Goal: Task Accomplishment & Management: Manage account settings

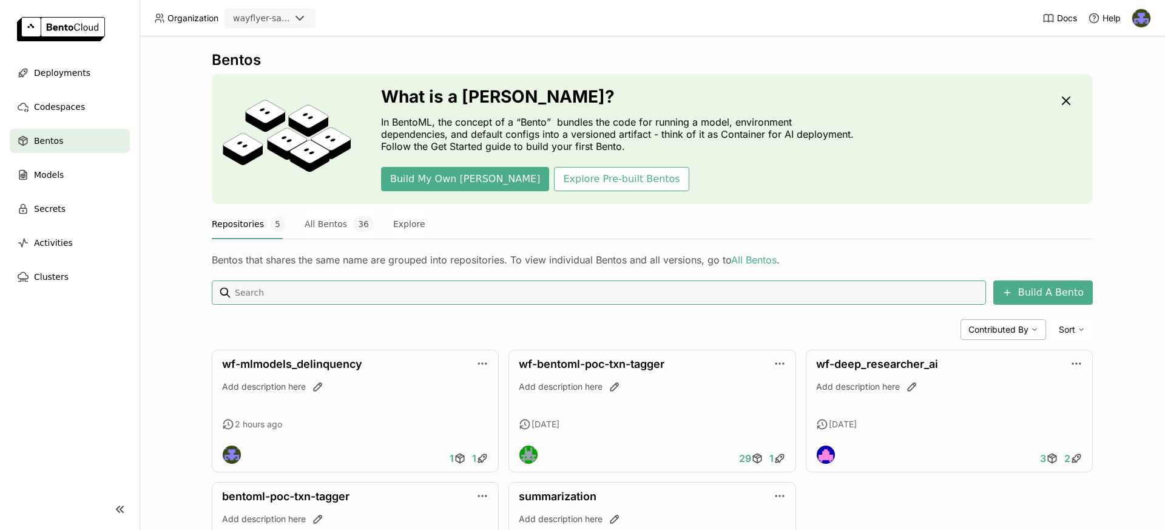
click at [284, 22] on div "wayflyer-sandbox" at bounding box center [261, 18] width 57 height 12
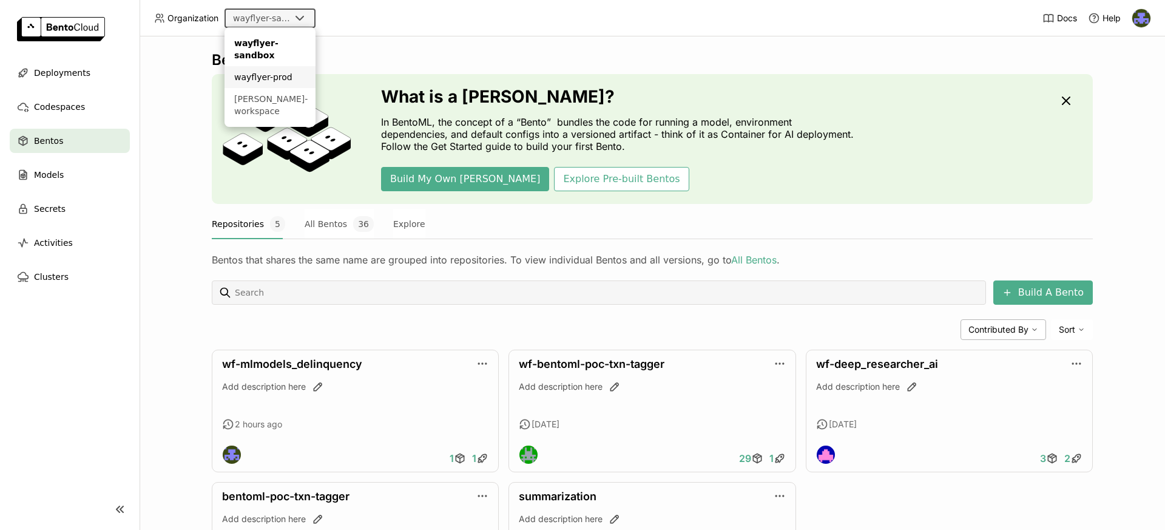
click at [272, 79] on div "wayflyer-prod" at bounding box center [270, 77] width 72 height 12
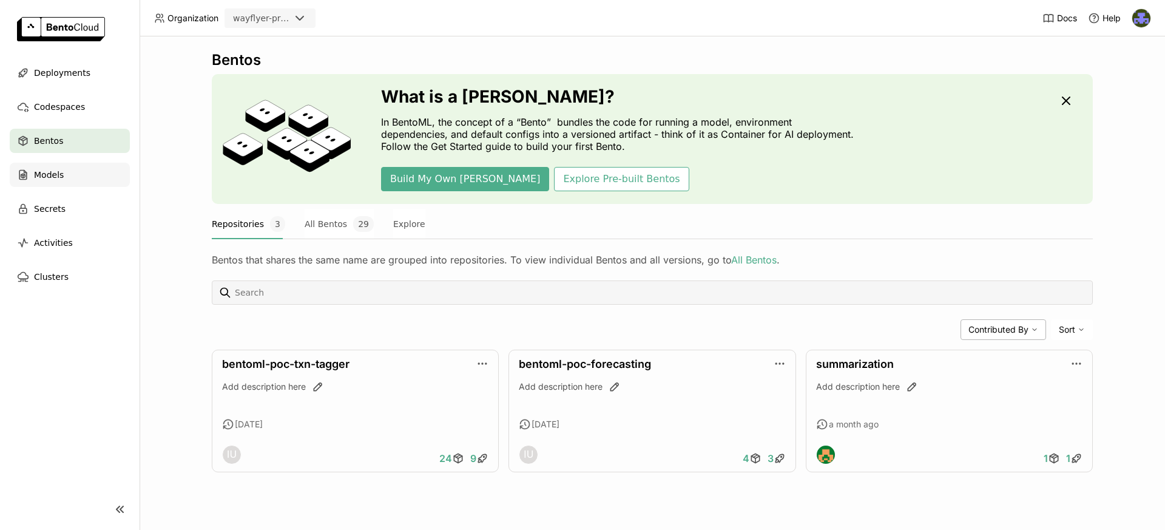
click at [64, 184] on div "Models" at bounding box center [70, 175] width 120 height 24
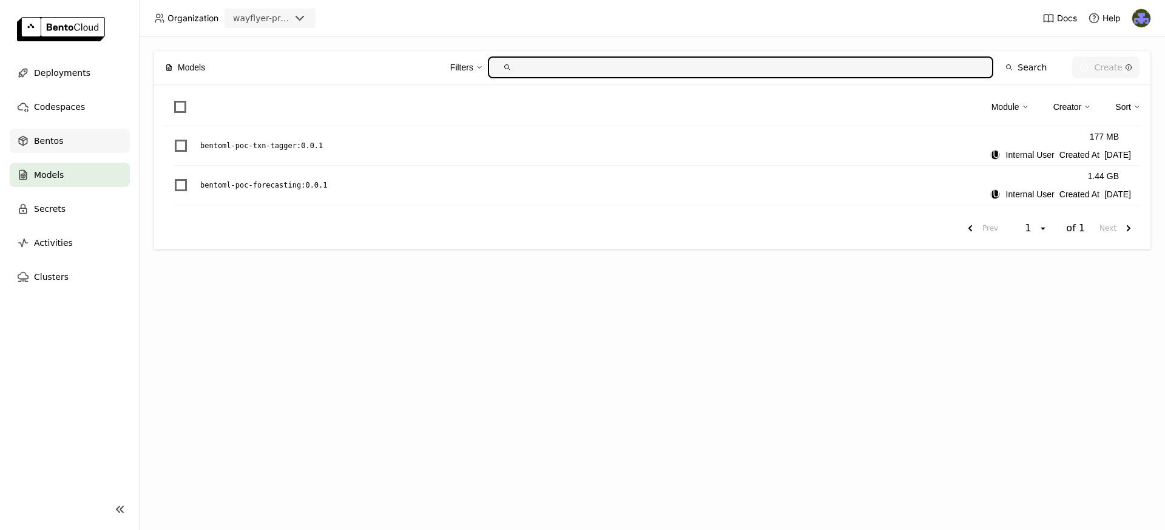
click at [67, 146] on div "Bentos" at bounding box center [70, 141] width 120 height 24
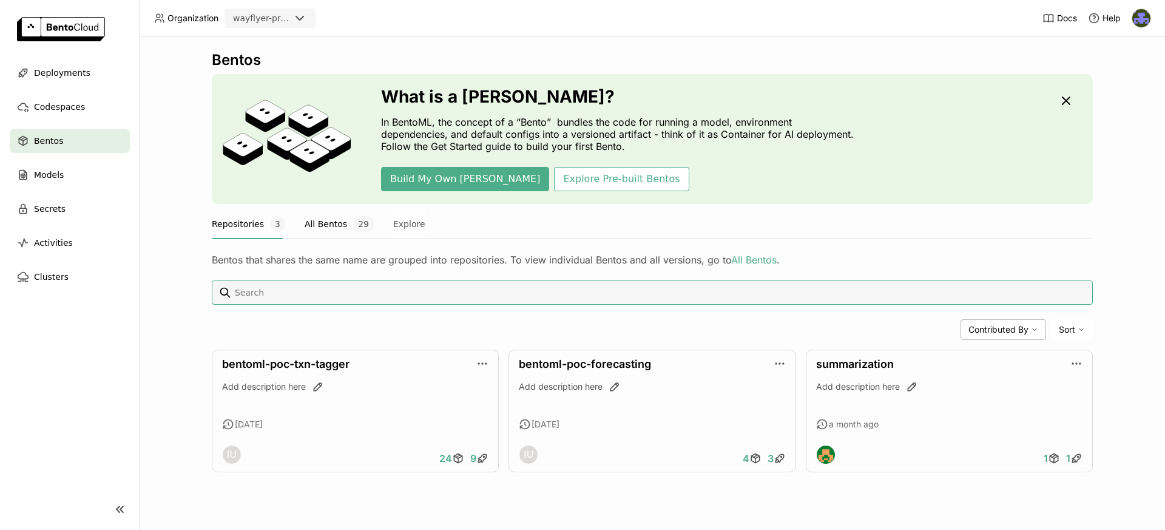
click at [342, 225] on button "All Bentos 29" at bounding box center [338, 224] width 69 height 30
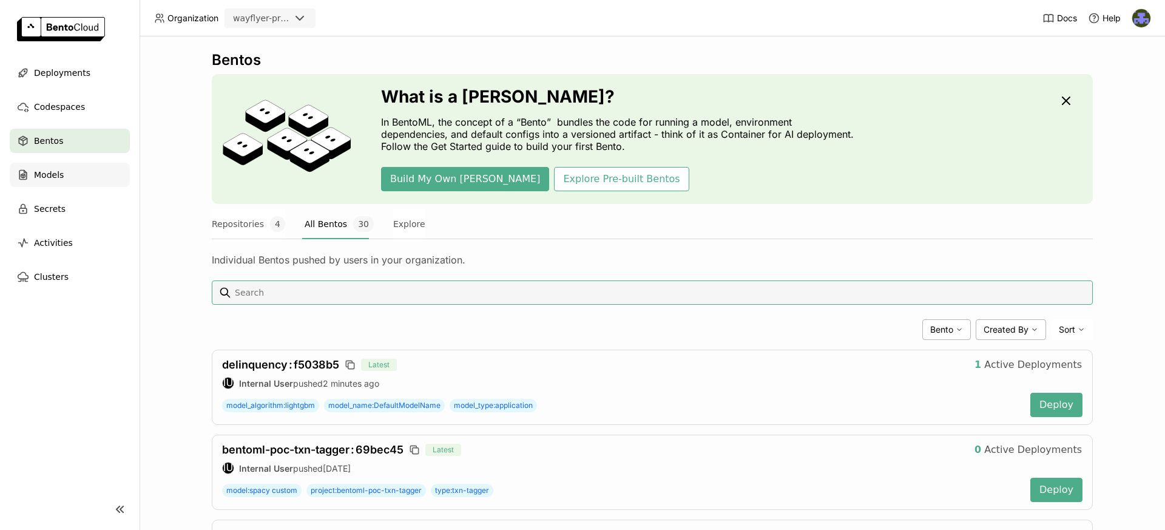
click at [68, 172] on div "Models" at bounding box center [70, 175] width 120 height 24
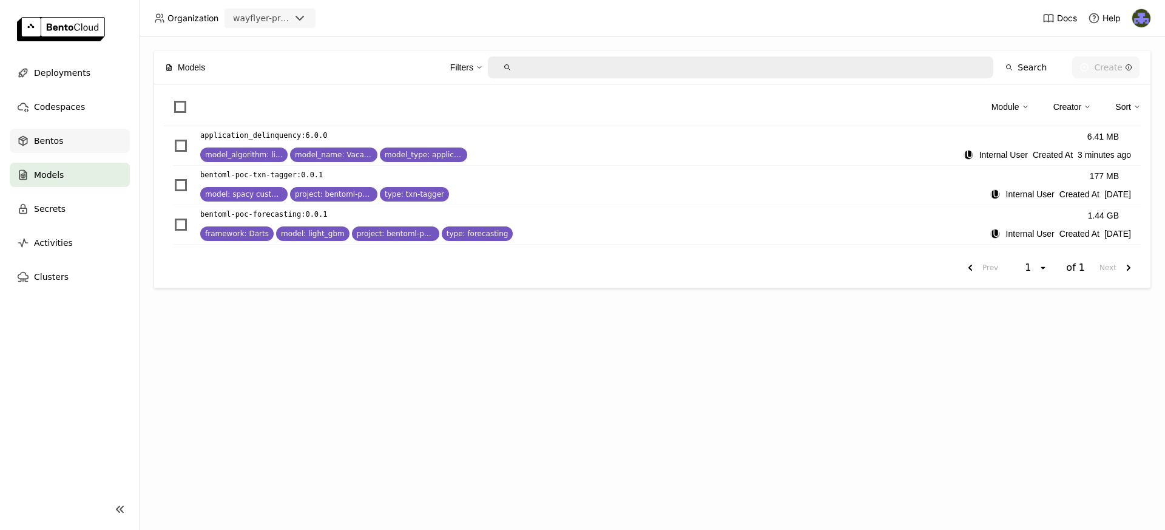
click at [75, 138] on div "Bentos" at bounding box center [70, 141] width 120 height 24
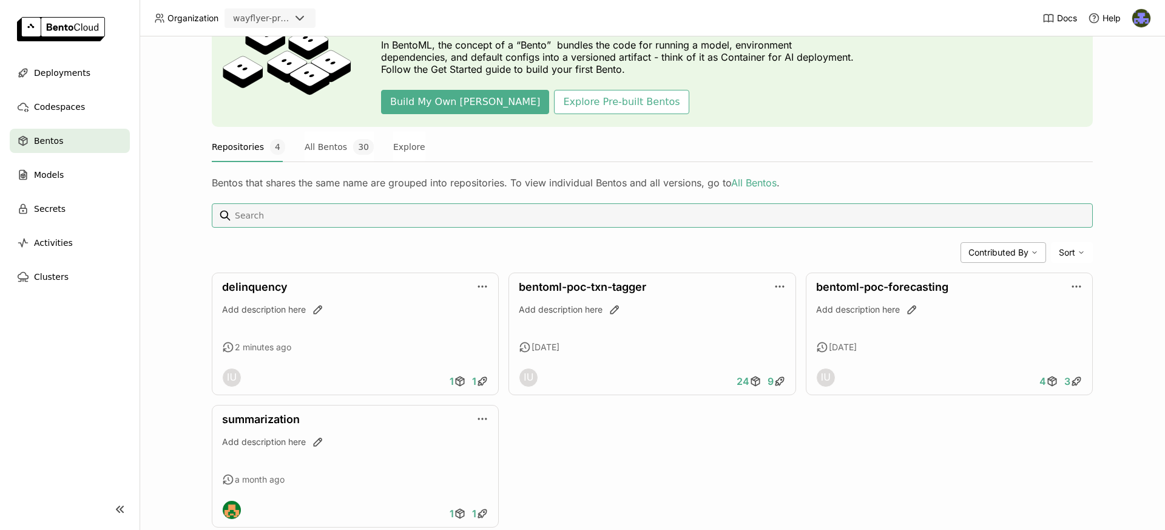
scroll to position [107, 0]
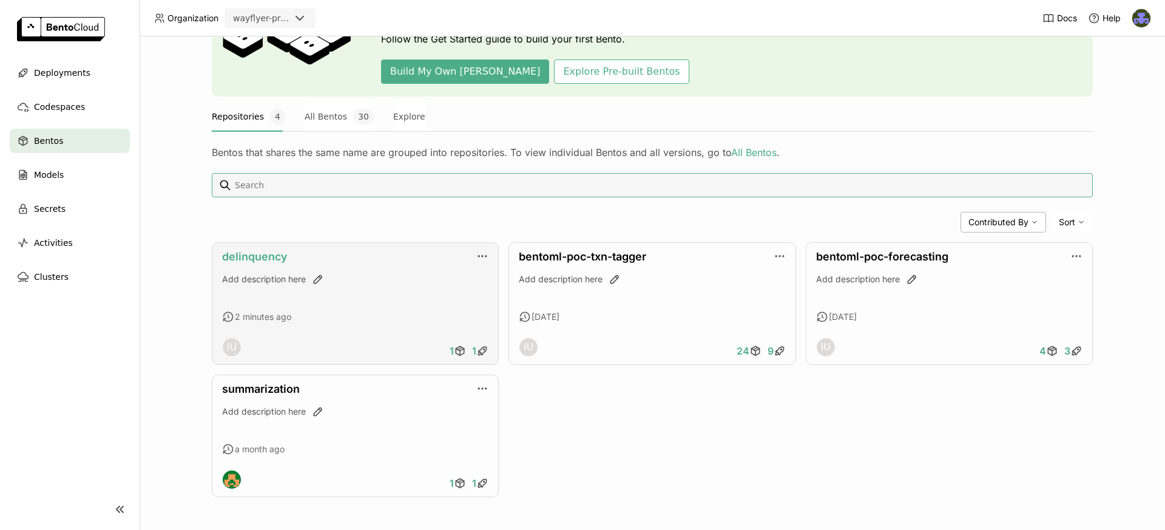
click at [252, 253] on link "delinquency" at bounding box center [255, 256] width 66 height 13
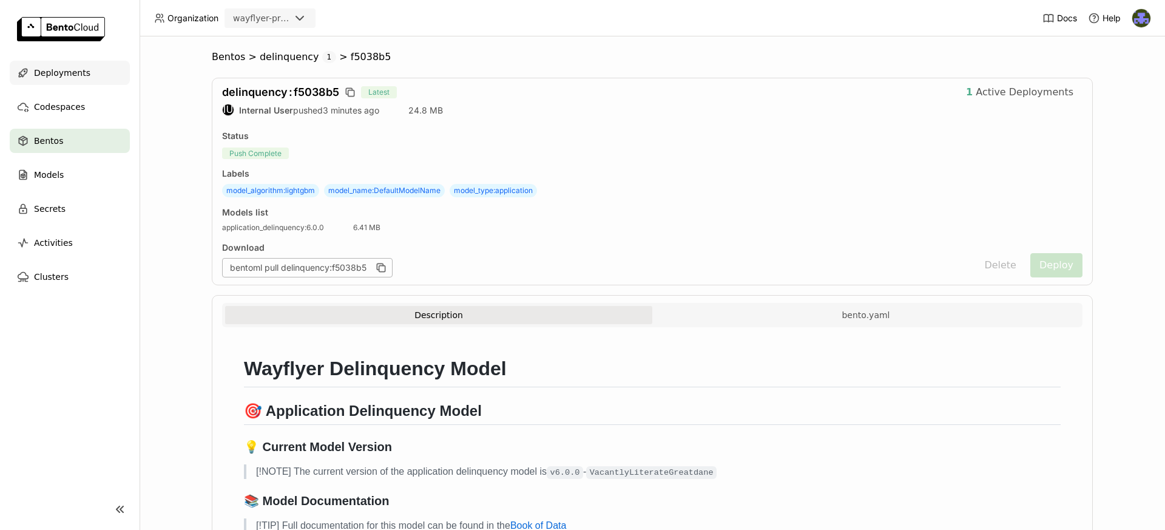
click at [60, 70] on span "Deployments" at bounding box center [62, 73] width 56 height 15
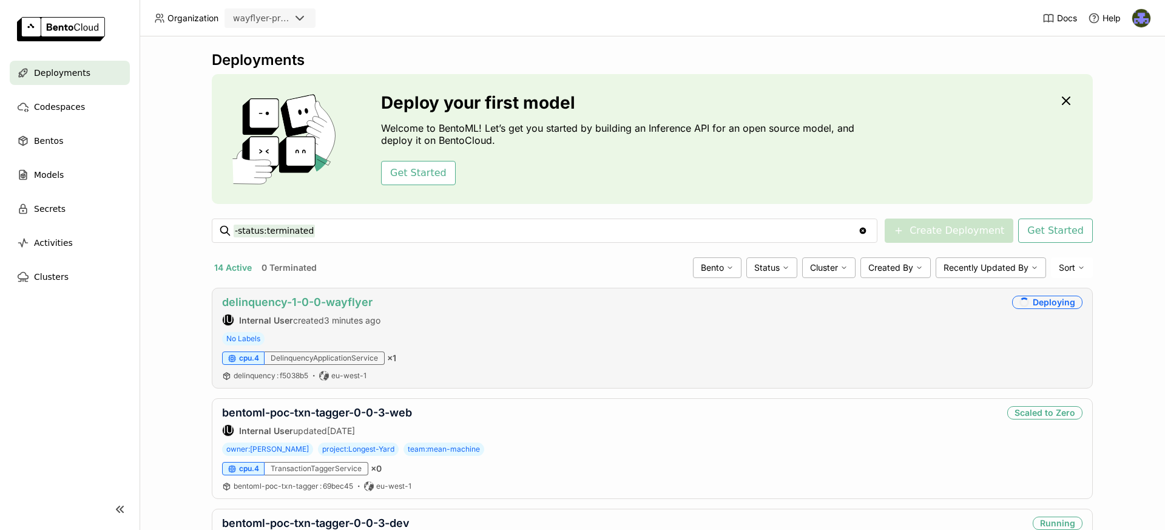
click at [289, 300] on link "delinquency-1-0-0-wayflyer" at bounding box center [297, 301] width 150 height 13
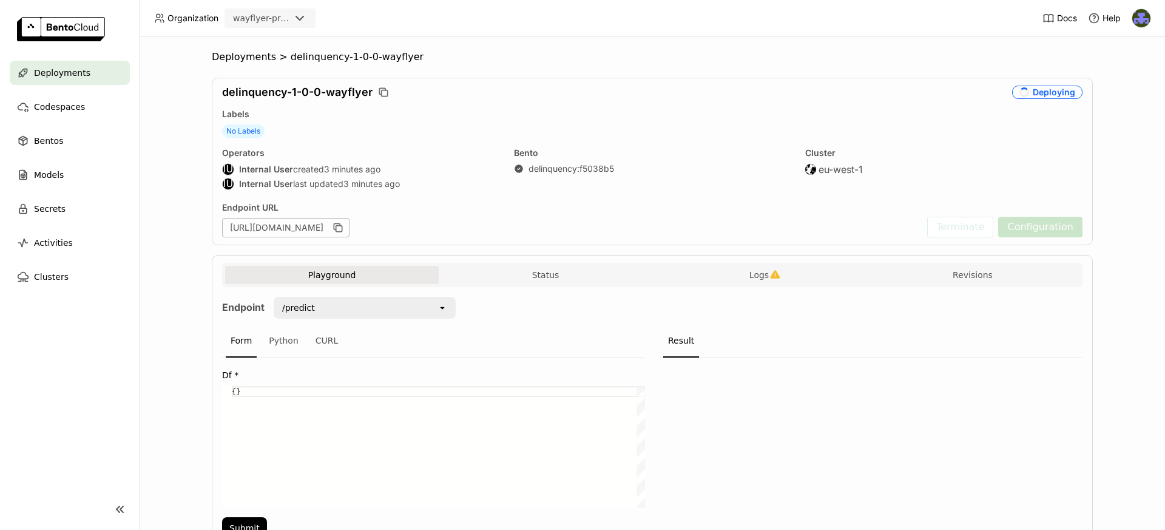
click at [53, 153] on ul "Deployments Codespaces Bentos Models Secrets Activities Clusters" at bounding box center [70, 175] width 140 height 228
click at [56, 146] on span "Bentos" at bounding box center [48, 140] width 29 height 15
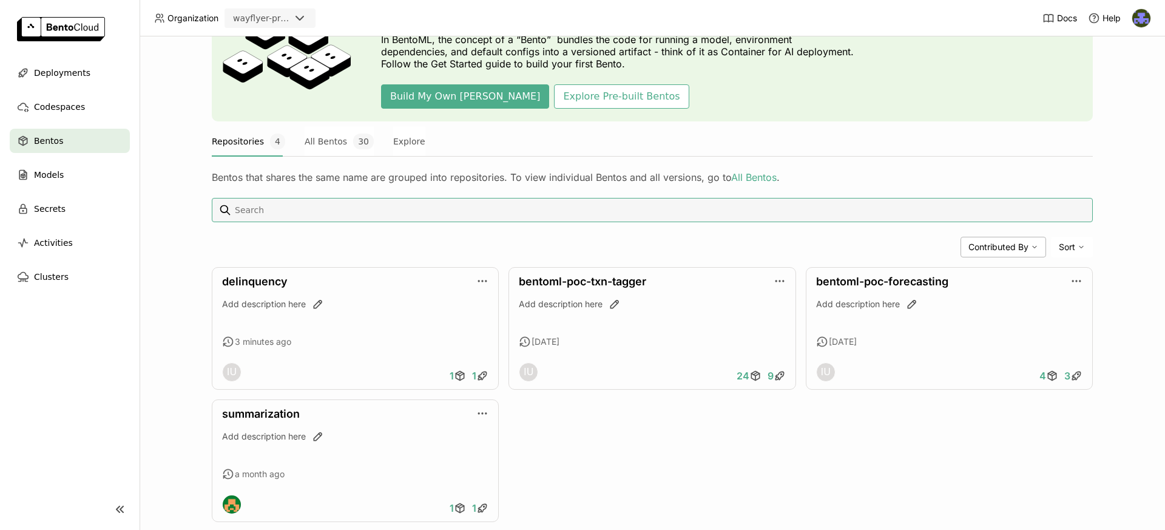
scroll to position [107, 0]
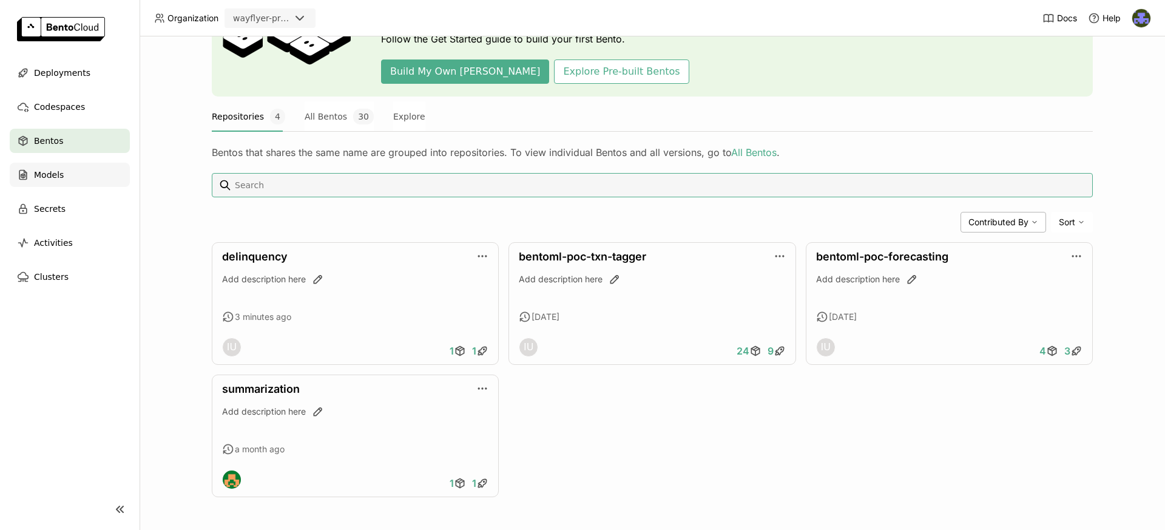
click at [56, 183] on div "Models" at bounding box center [70, 175] width 120 height 24
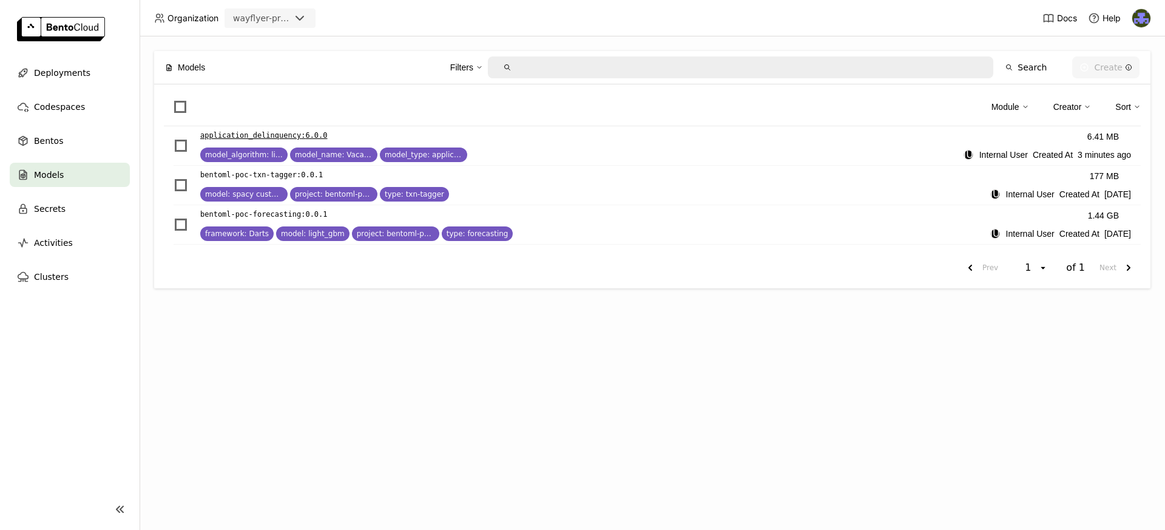
click at [312, 135] on p "application_delinquency : 6.0.0" at bounding box center [263, 135] width 127 height 12
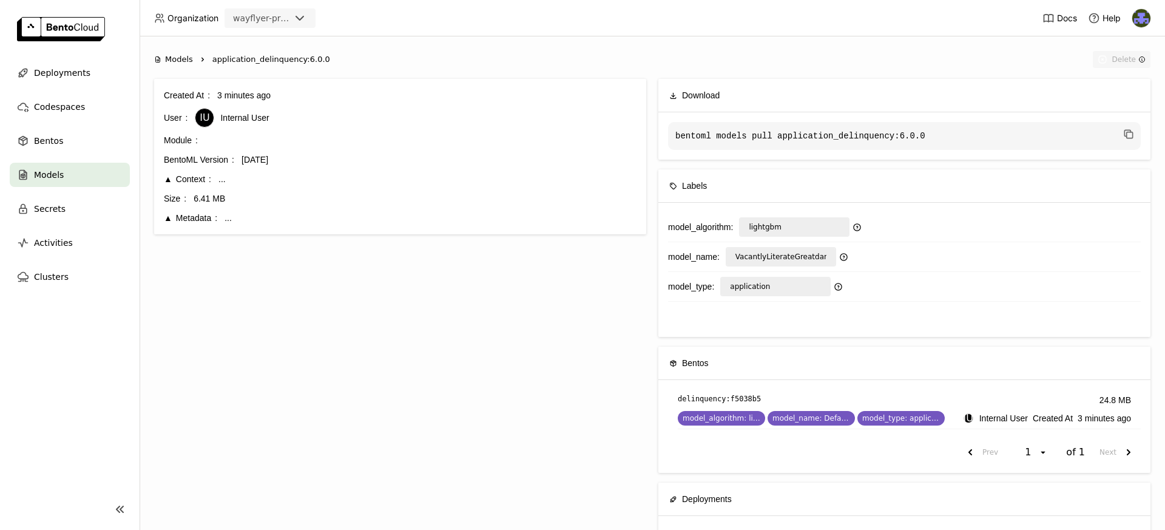
click at [164, 219] on div "Metadata" at bounding box center [190, 217] width 53 height 13
click at [70, 139] on div "Bentos" at bounding box center [70, 141] width 120 height 24
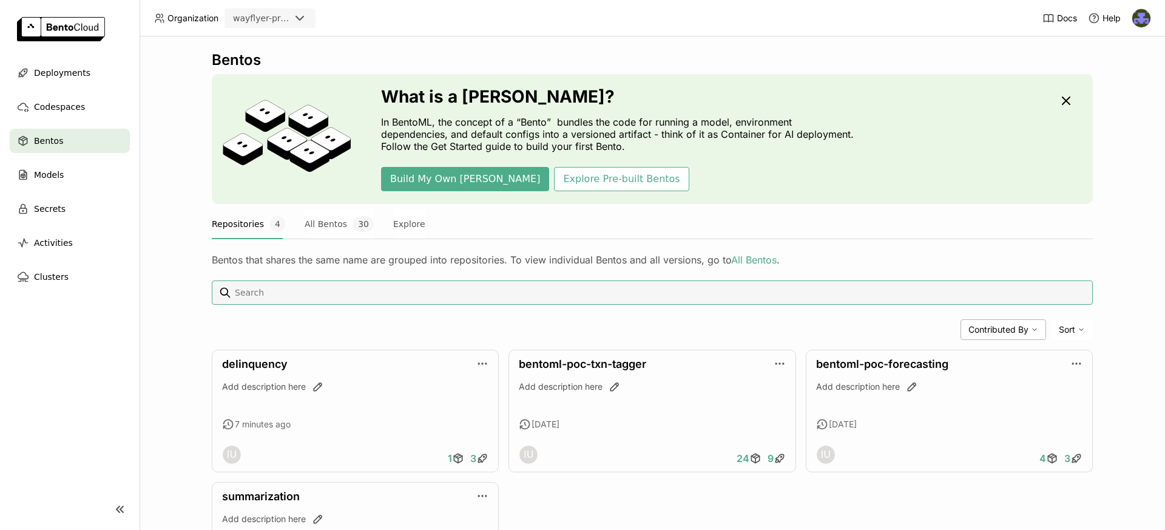
click at [280, 29] on header "Organization wayflyer-prod Docs Help" at bounding box center [582, 18] width 1165 height 36
click at [283, 18] on div "wayflyer-prod" at bounding box center [261, 18] width 57 height 12
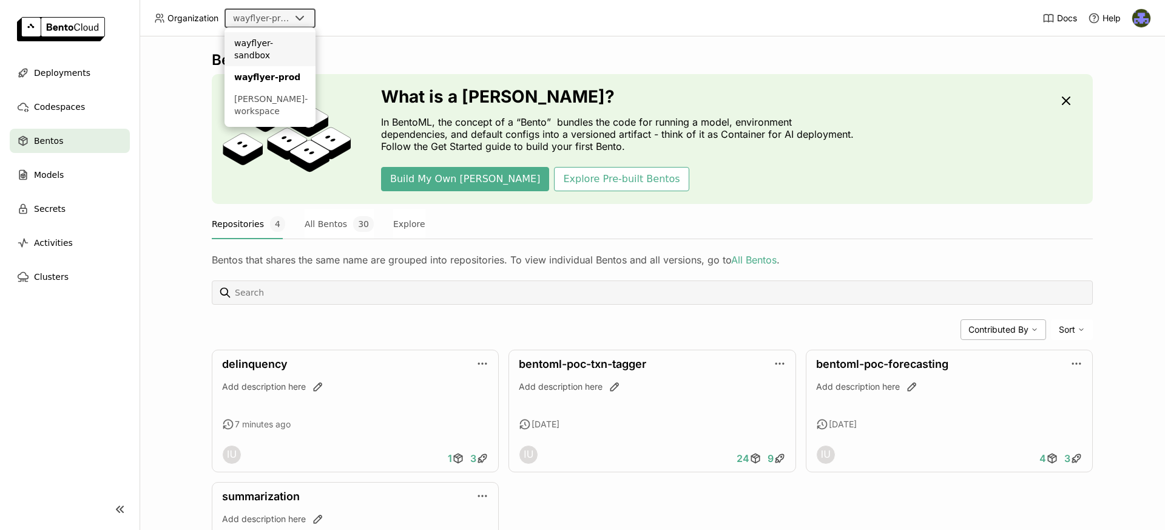
click at [286, 45] on div "wayflyer-sandbox" at bounding box center [270, 49] width 72 height 24
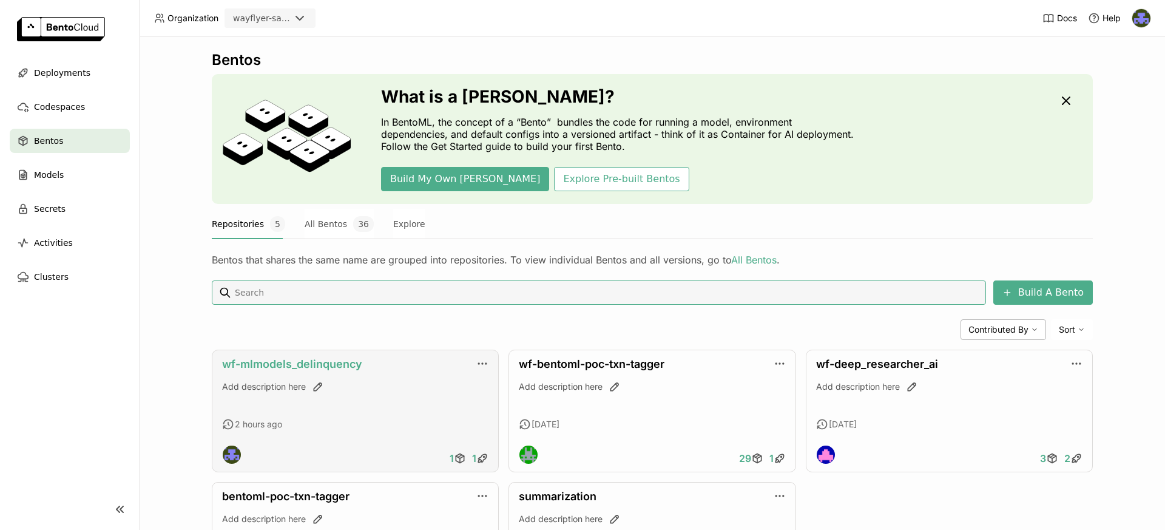
scroll to position [5, 0]
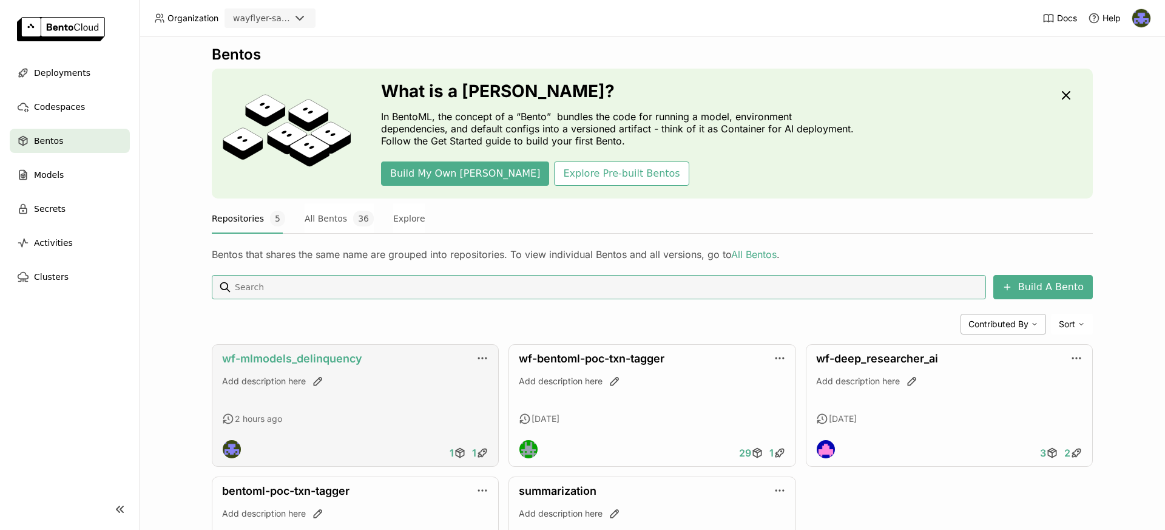
click at [312, 360] on link "wf-mlmodels_delinquency" at bounding box center [292, 358] width 140 height 13
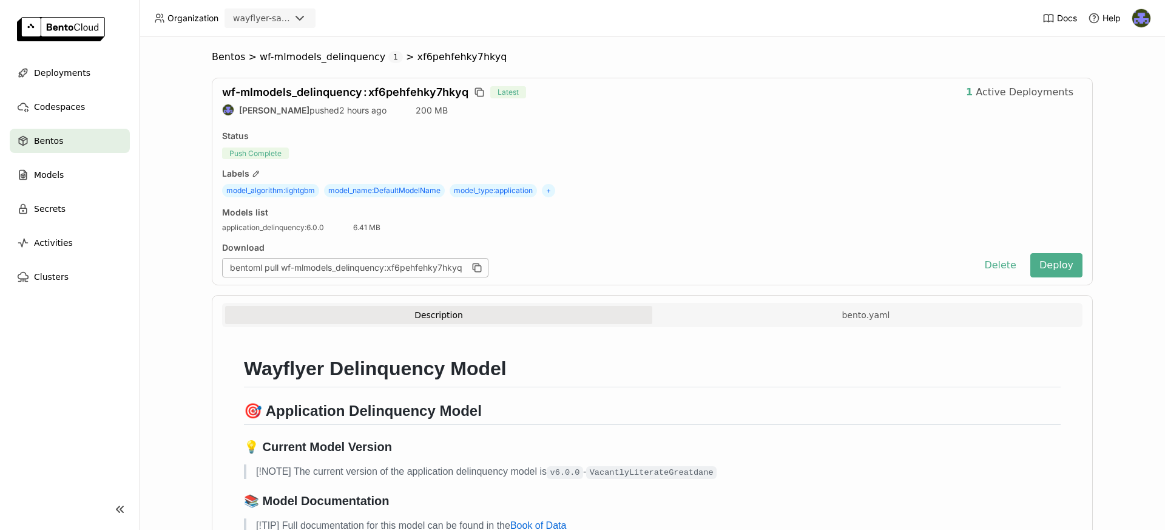
click at [398, 192] on span "model_name : DefaultModelName" at bounding box center [384, 190] width 121 height 13
click at [254, 173] on icon "button" at bounding box center [255, 173] width 5 height 5
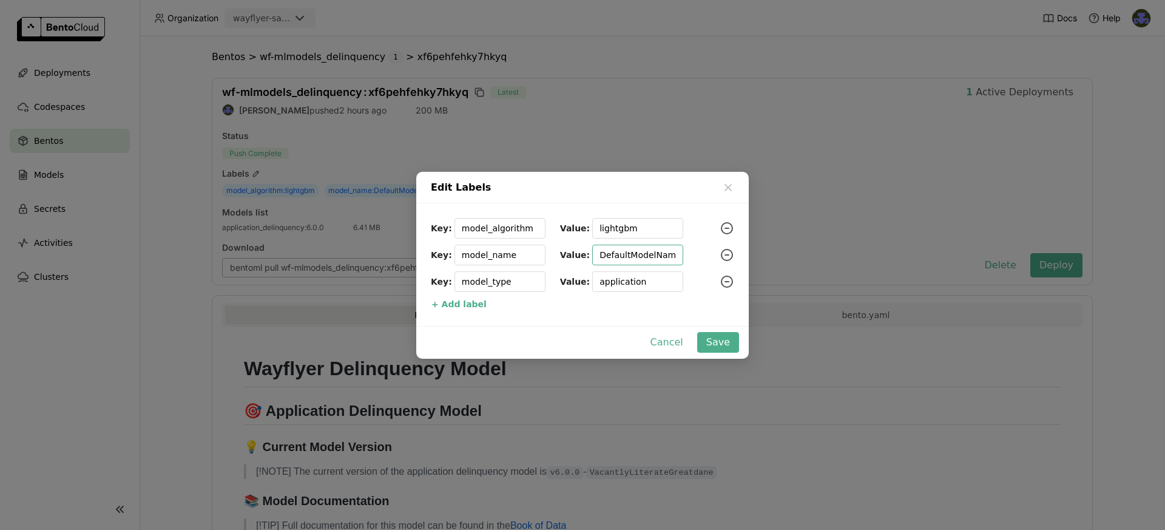
click at [628, 256] on input "DefaultModelName" at bounding box center [637, 254] width 76 height 19
paste input "VacantlyLiterateGreatdan"
type input "VacantlyLiterateGreatdane"
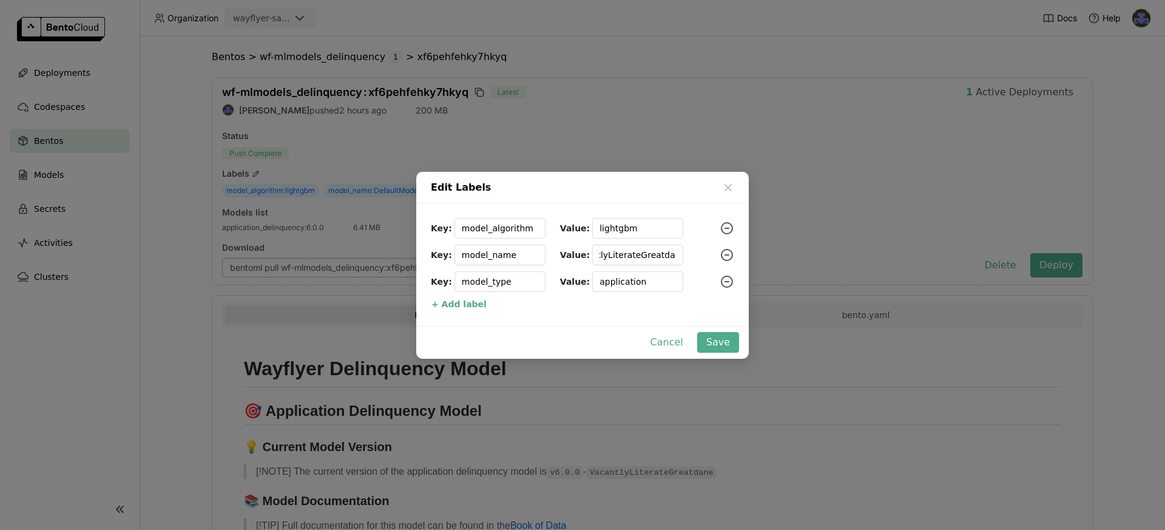
scroll to position [0, 0]
click at [742, 348] on div "Cancel Save" at bounding box center [582, 342] width 332 height 33
click at [735, 346] on button "Save" at bounding box center [718, 342] width 42 height 21
